Goal: Information Seeking & Learning: Learn about a topic

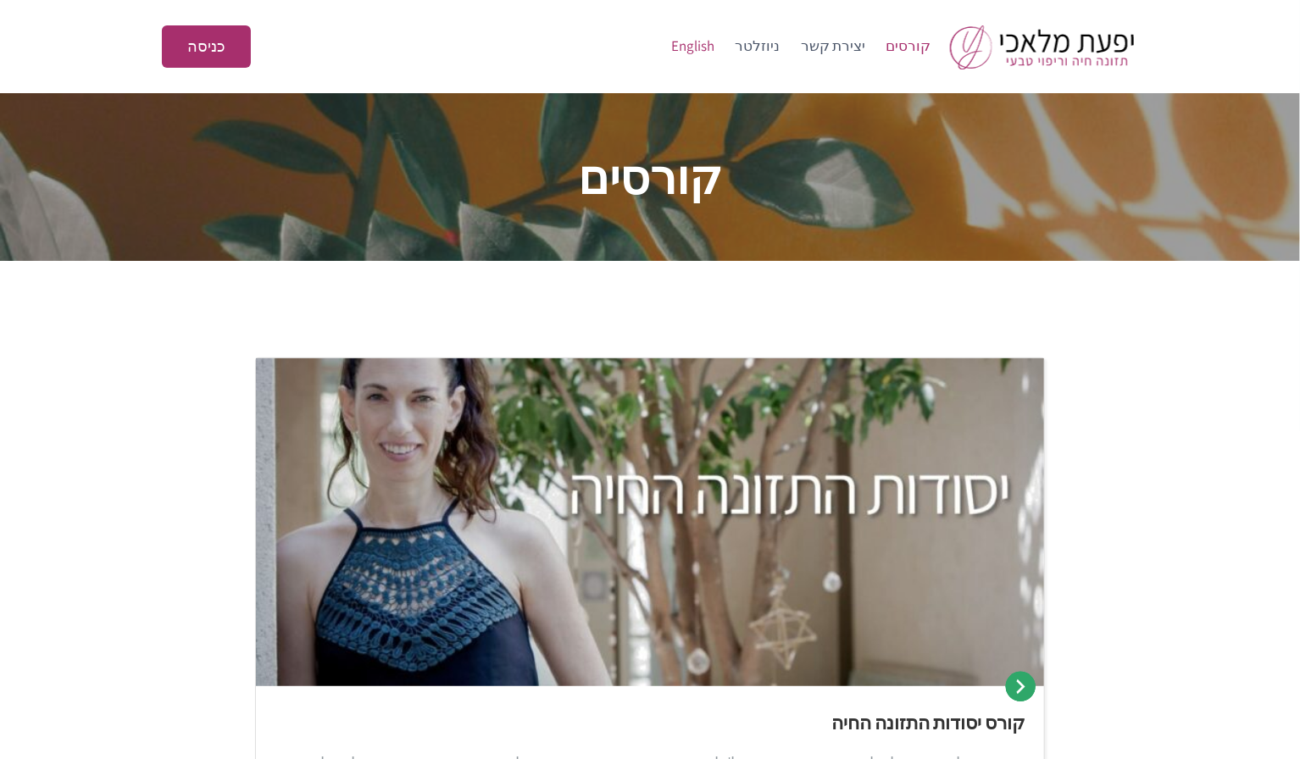
click at [718, 47] on link "English" at bounding box center [693, 46] width 64 height 41
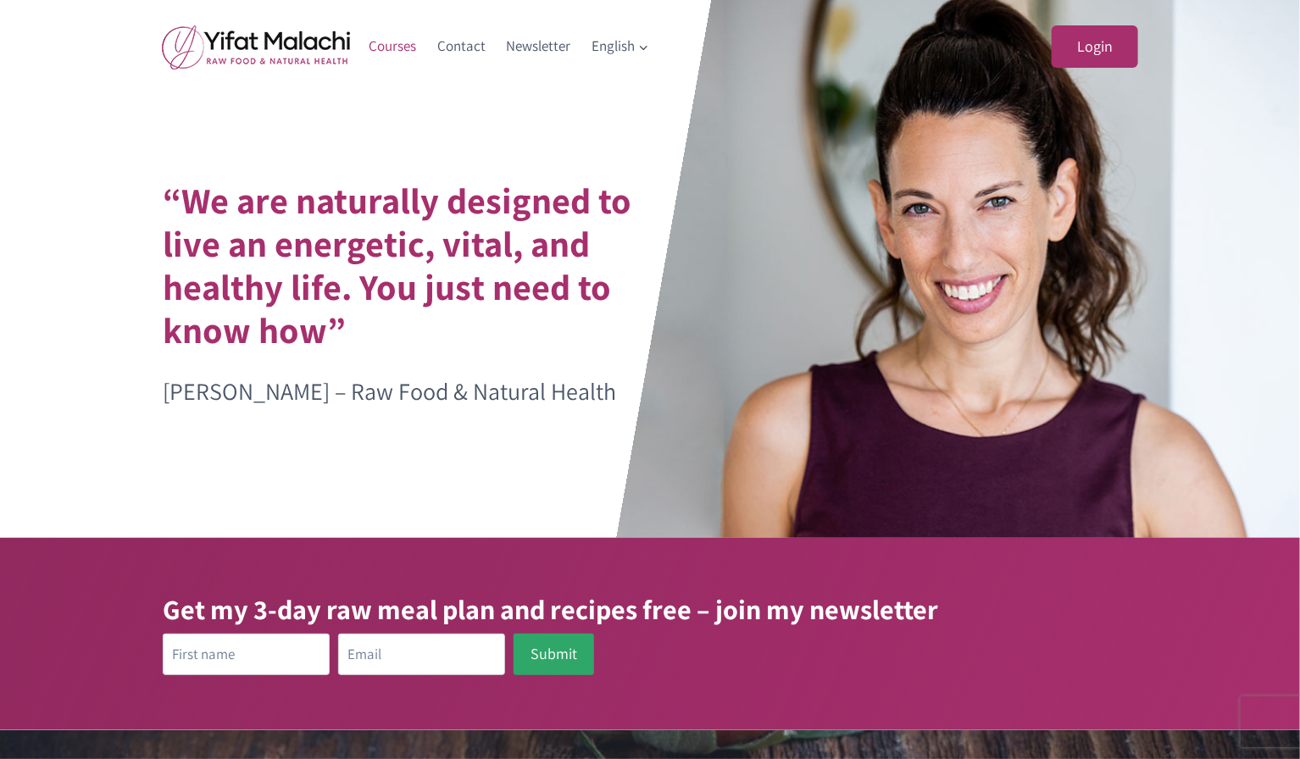
click at [386, 37] on link "Courses" at bounding box center [392, 46] width 69 height 41
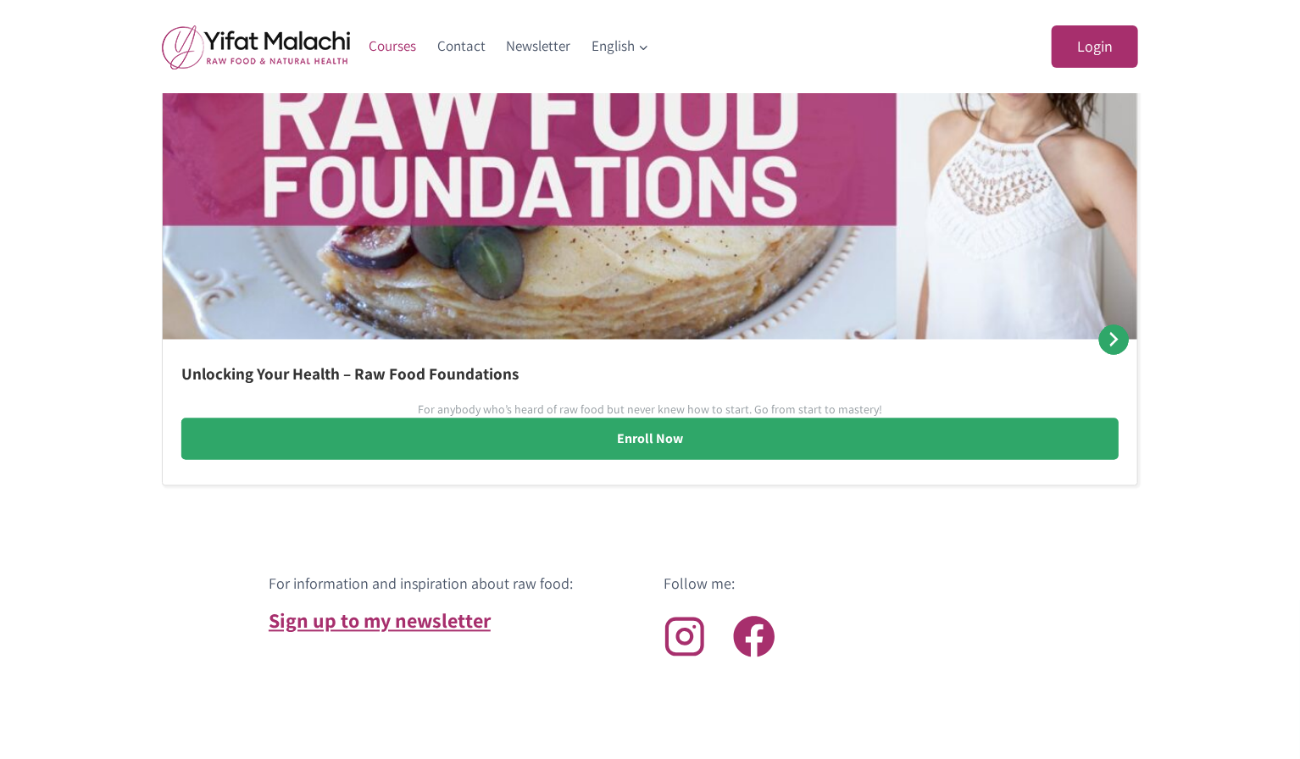
scroll to position [1200, 0]
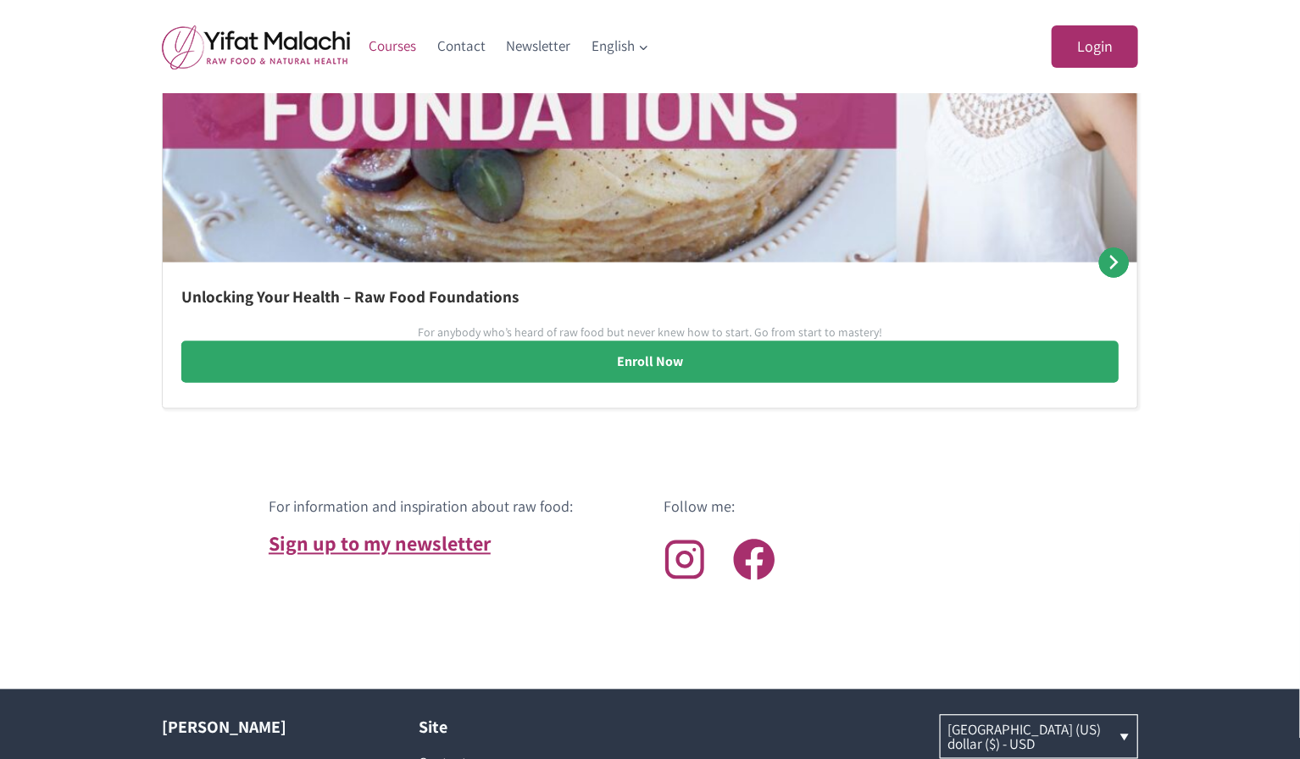
click at [562, 328] on p "For anybody who’s heard of raw food but never knew how to start. Go from start …" at bounding box center [650, 333] width 464 height 17
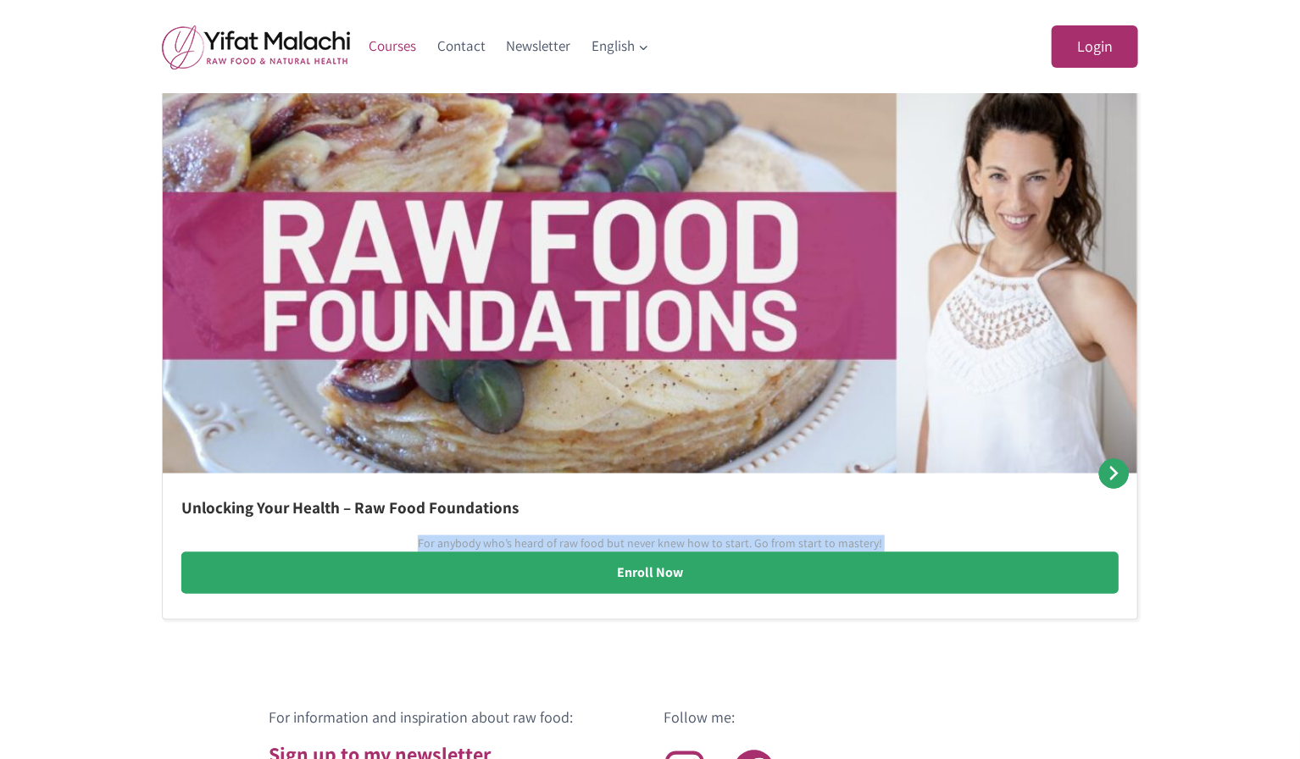
scroll to position [988, 0]
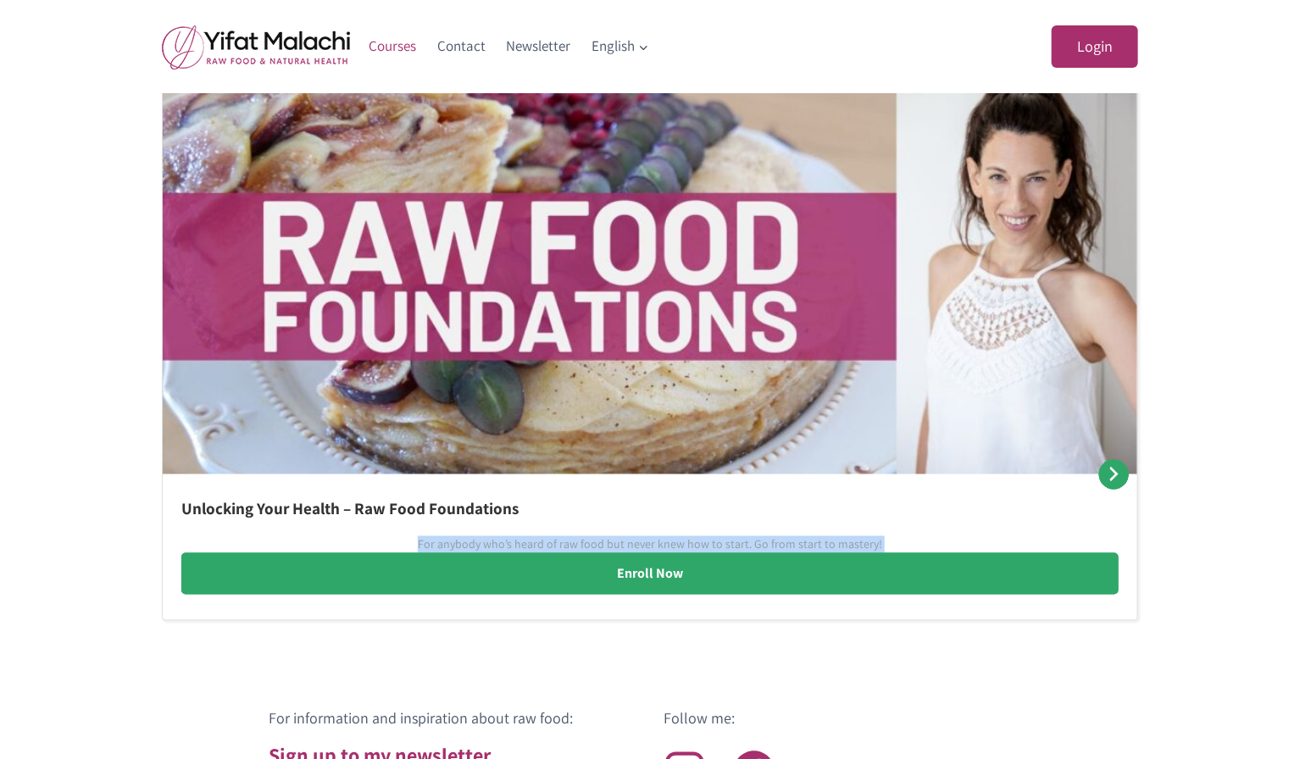
click at [1245, 214] on div "The Beginner’s Guide To Raw Food – now FREE for a limited time! Free For Now! U…" at bounding box center [650, 38] width 1300 height 1297
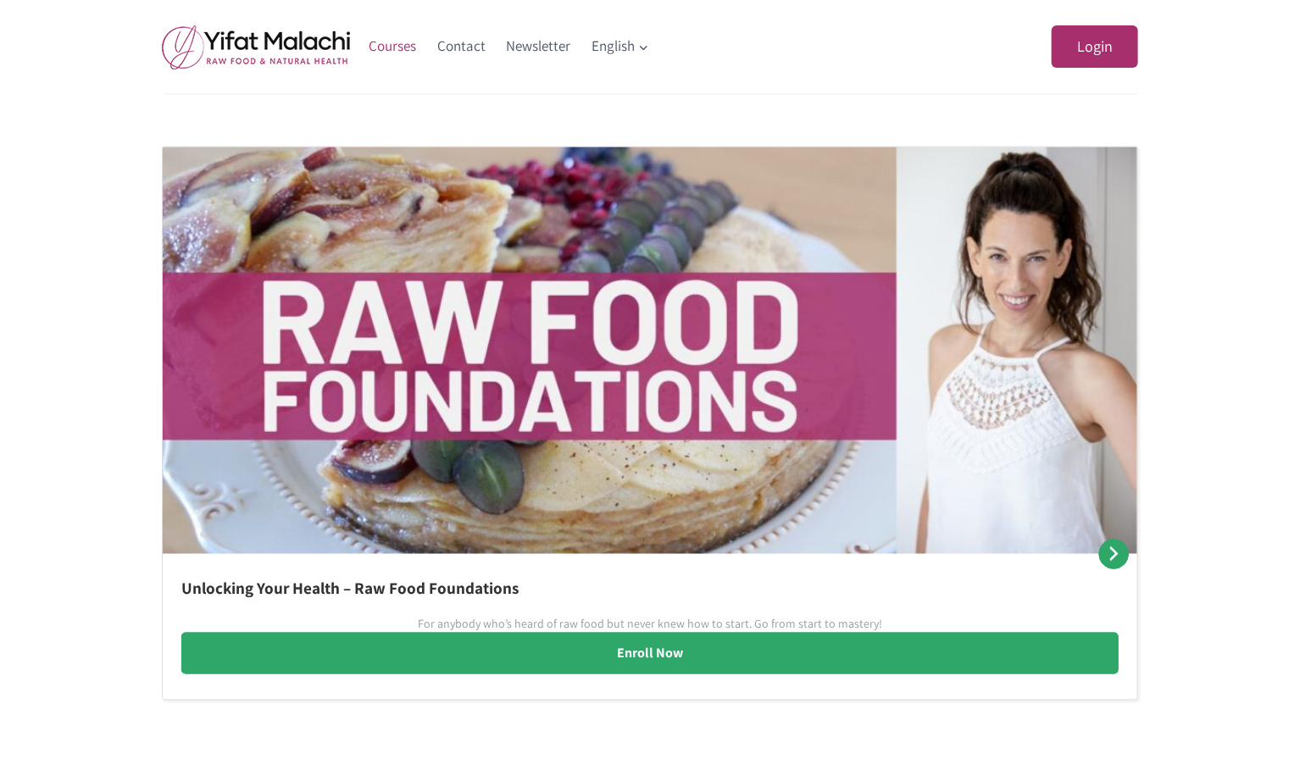
scroll to position [904, 0]
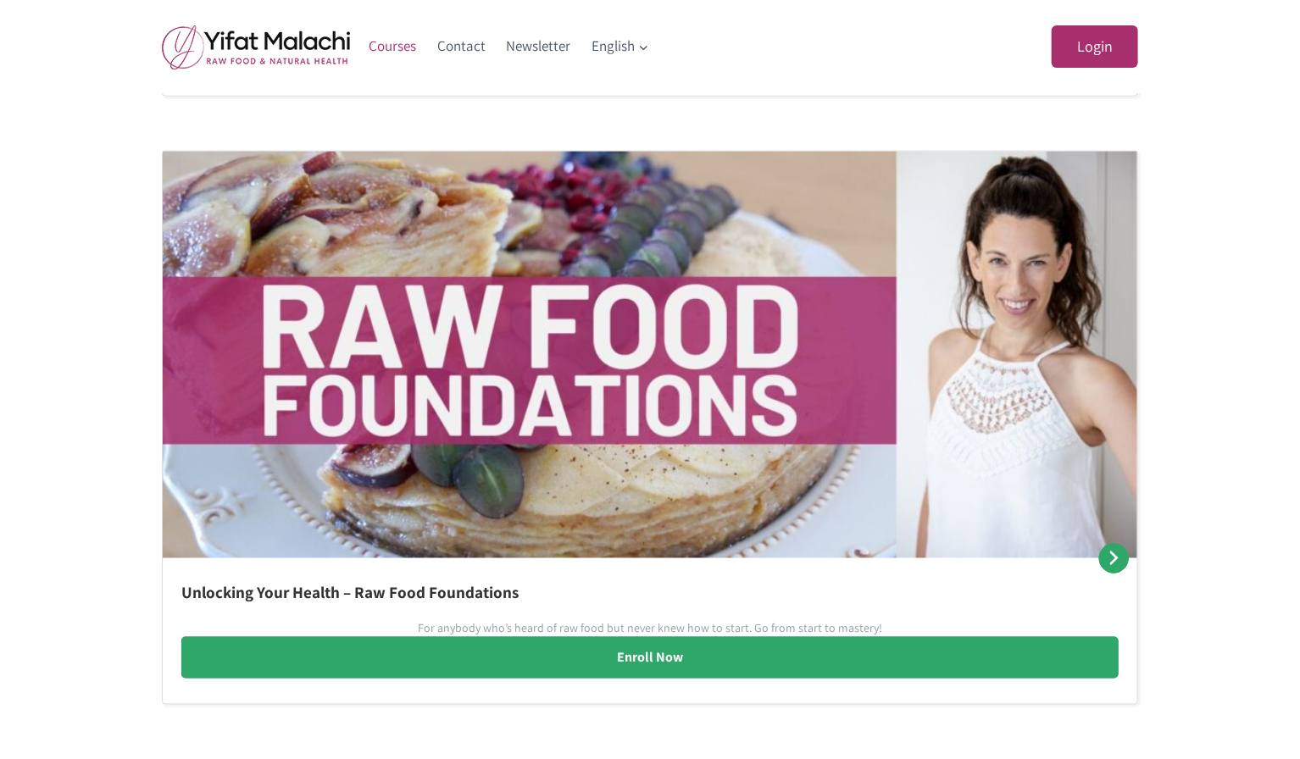
click at [281, 51] on img at bounding box center [256, 47] width 188 height 45
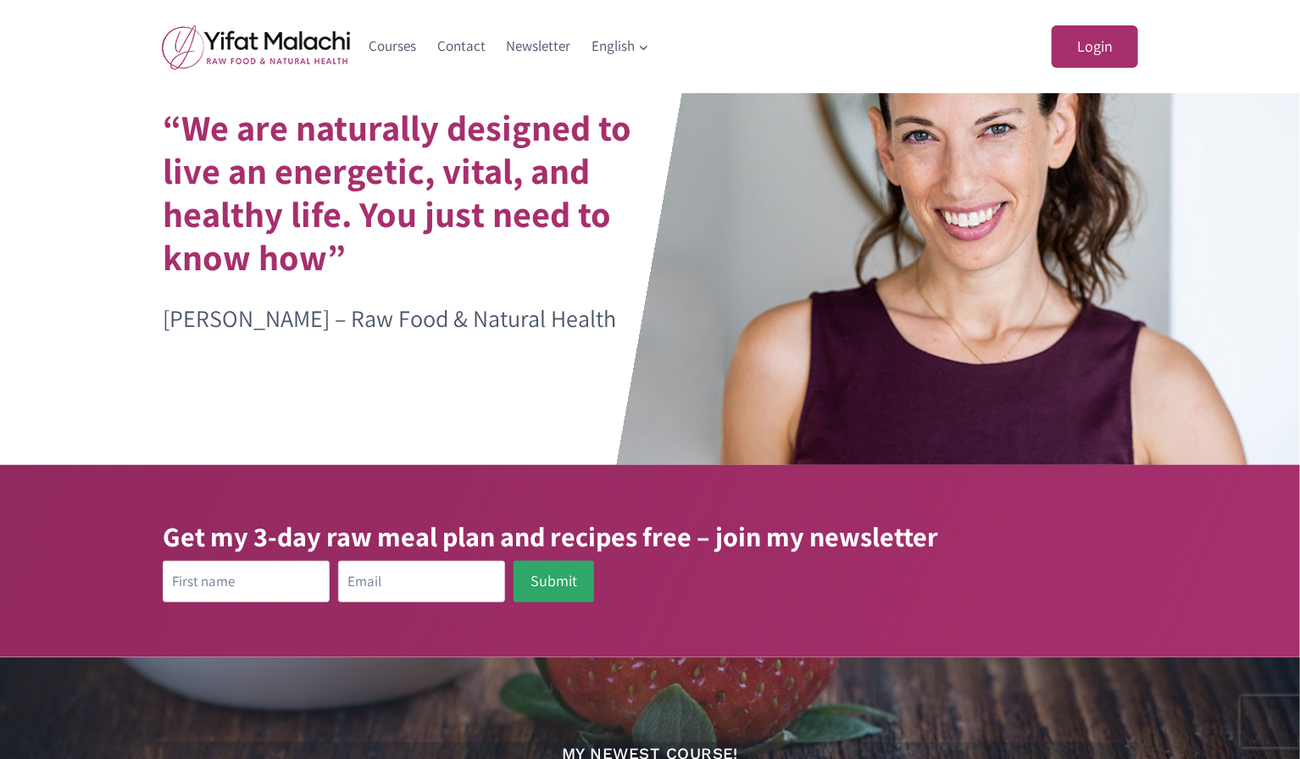
scroll to position [83, 0]
